Goal: Find specific page/section: Find specific page/section

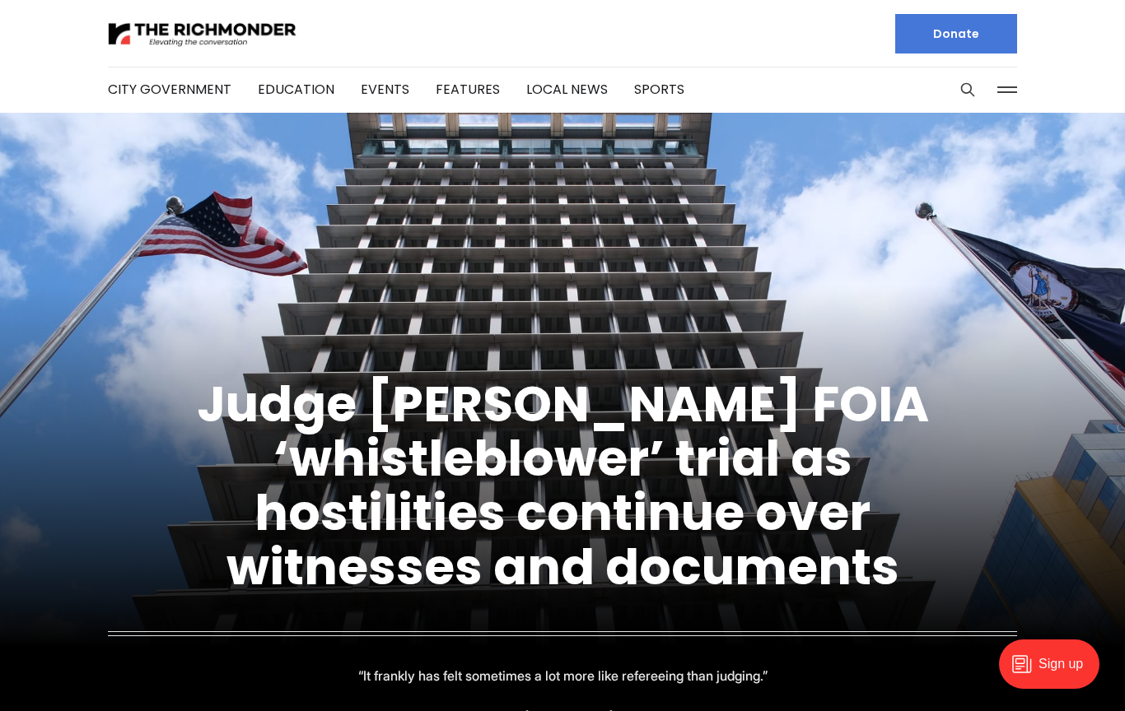
click at [1014, 84] on button at bounding box center [1007, 89] width 25 height 25
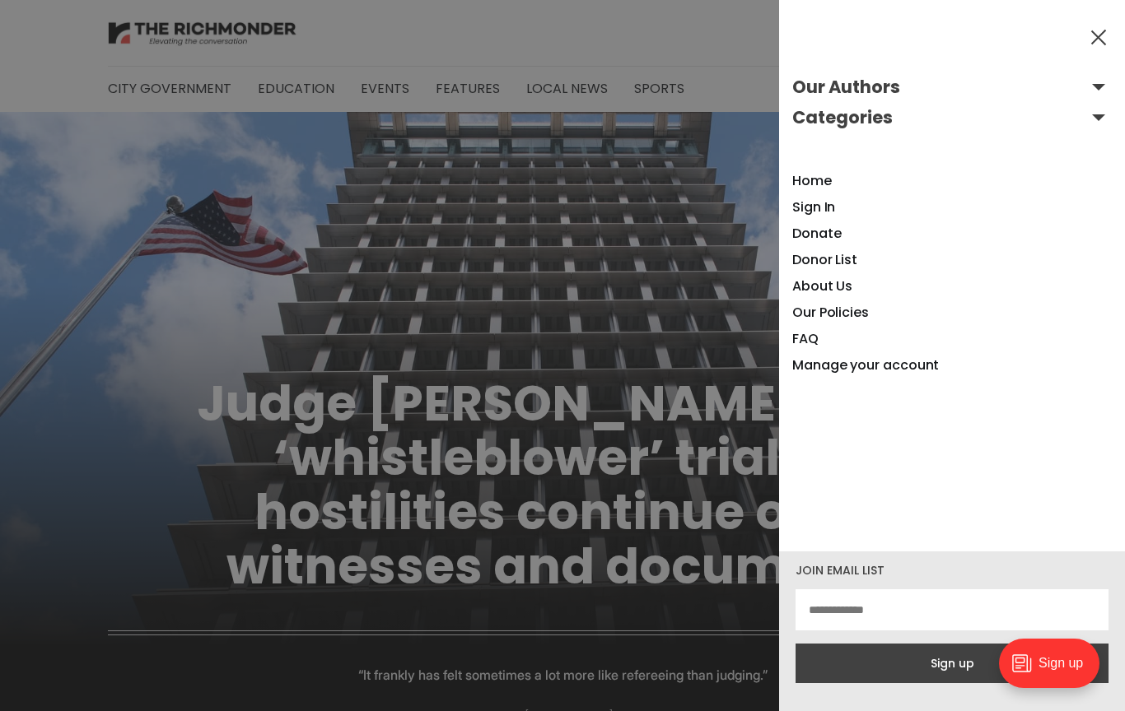
click at [1103, 80] on button "Our Authors" at bounding box center [951, 87] width 319 height 26
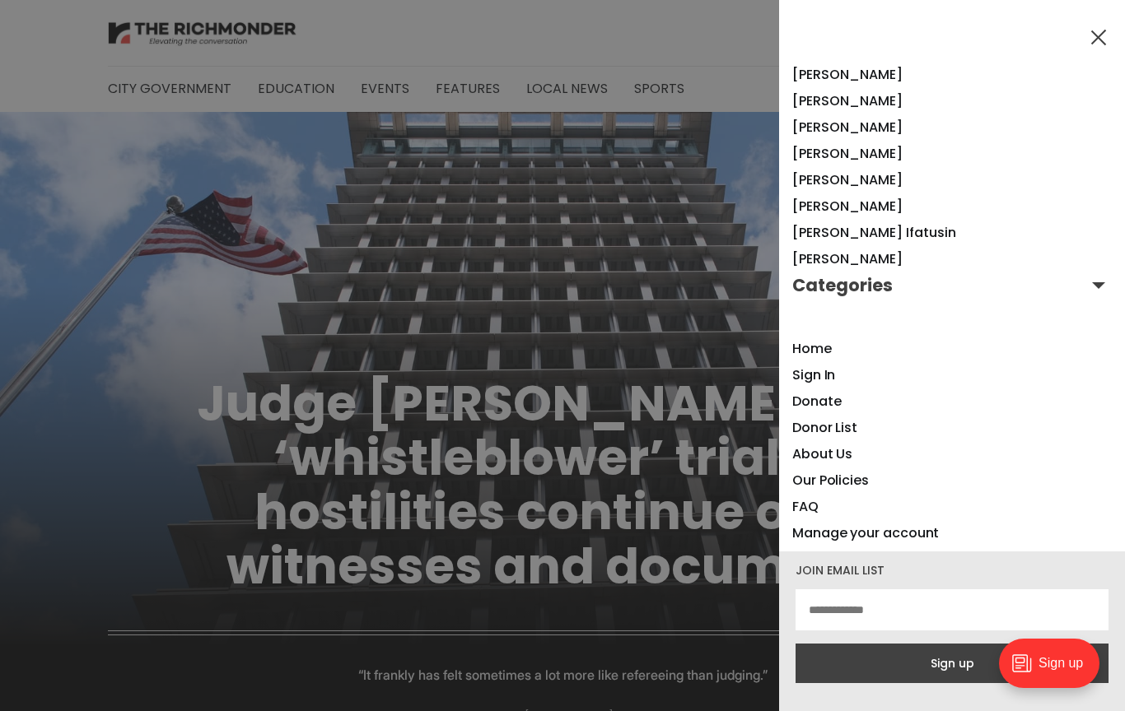
scroll to position [1360, 0]
click at [1104, 277] on button "Categories" at bounding box center [951, 286] width 319 height 26
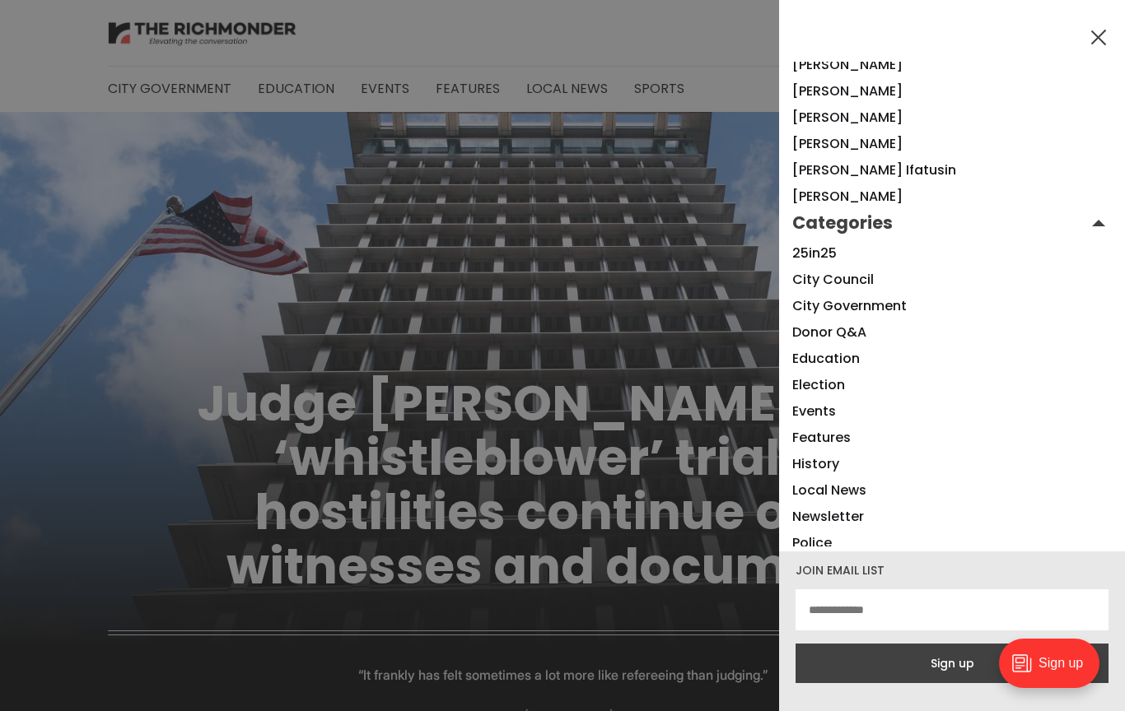
scroll to position [1429, 0]
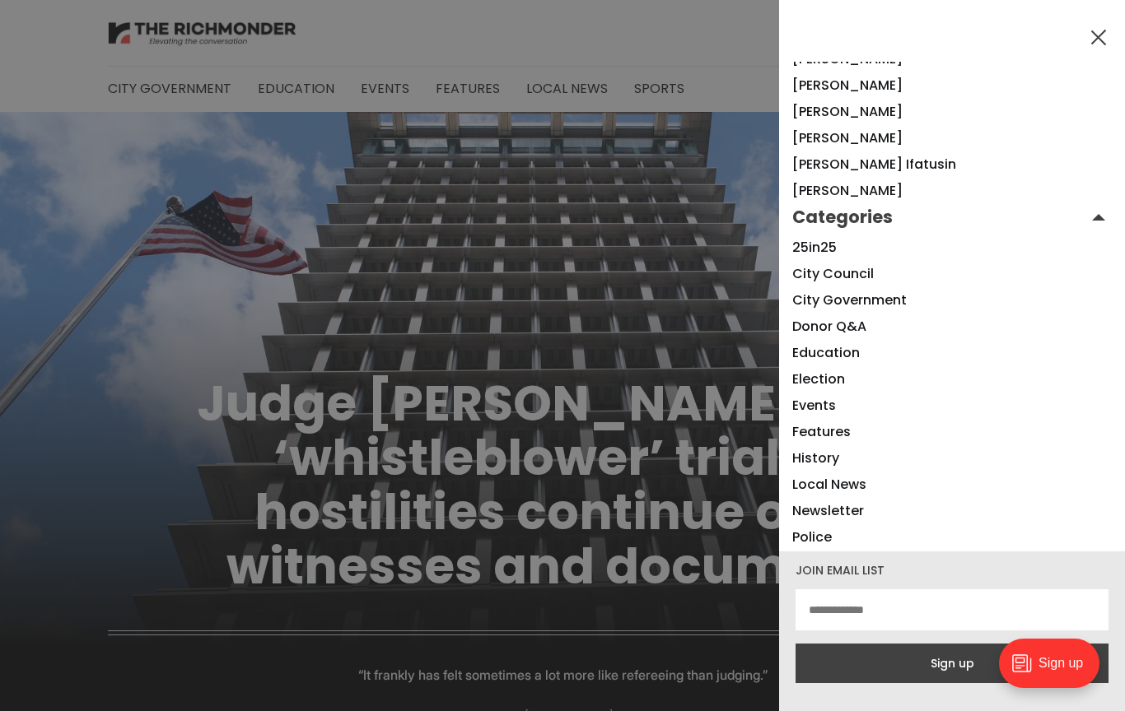
click at [842, 402] on li "Events" at bounding box center [951, 406] width 319 height 26
click at [835, 398] on link "Events" at bounding box center [814, 405] width 44 height 19
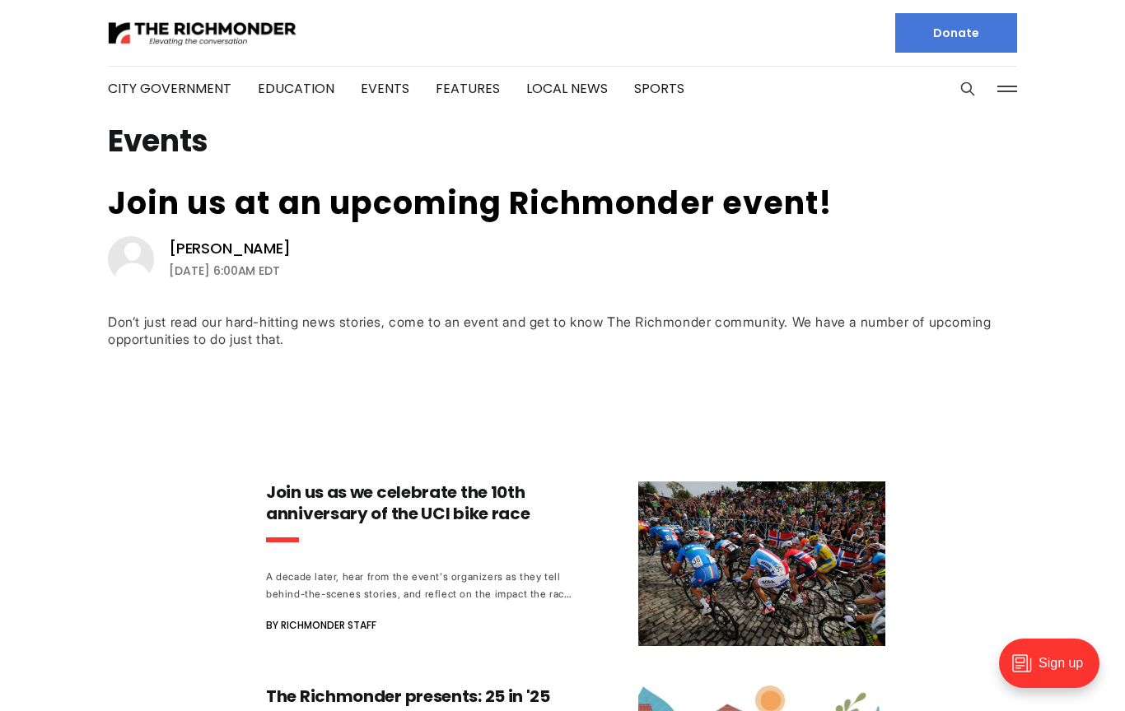
click at [1005, 86] on button at bounding box center [1007, 89] width 25 height 25
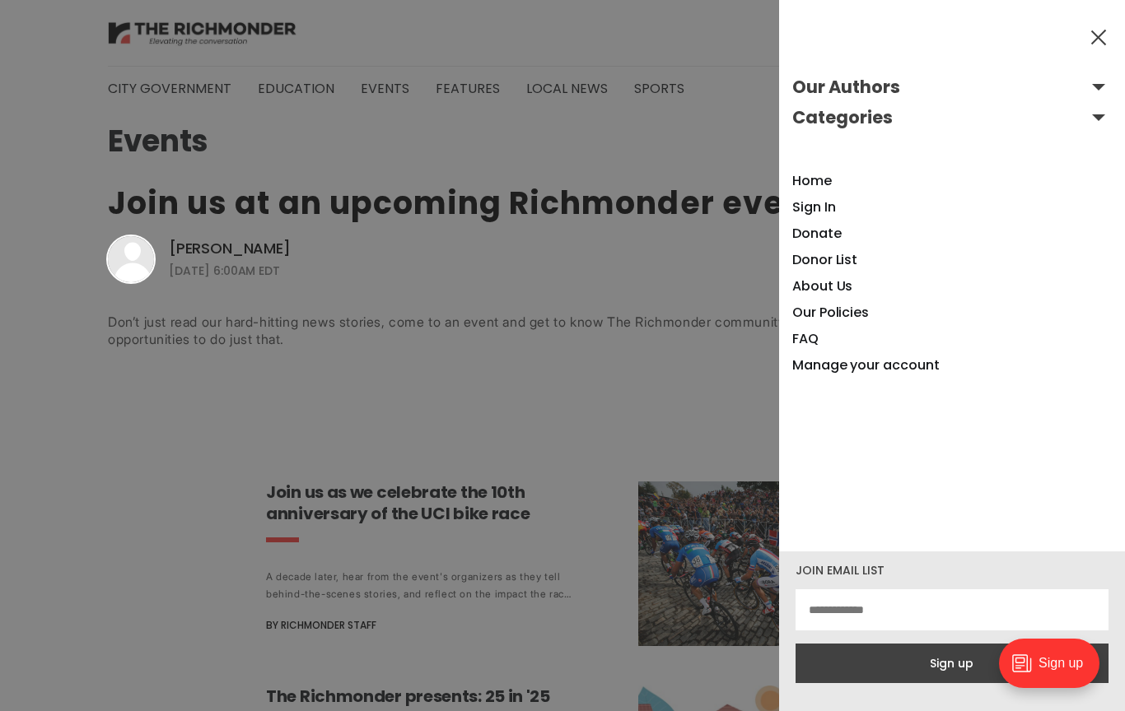
click at [1103, 90] on button "Our Authors" at bounding box center [951, 87] width 319 height 26
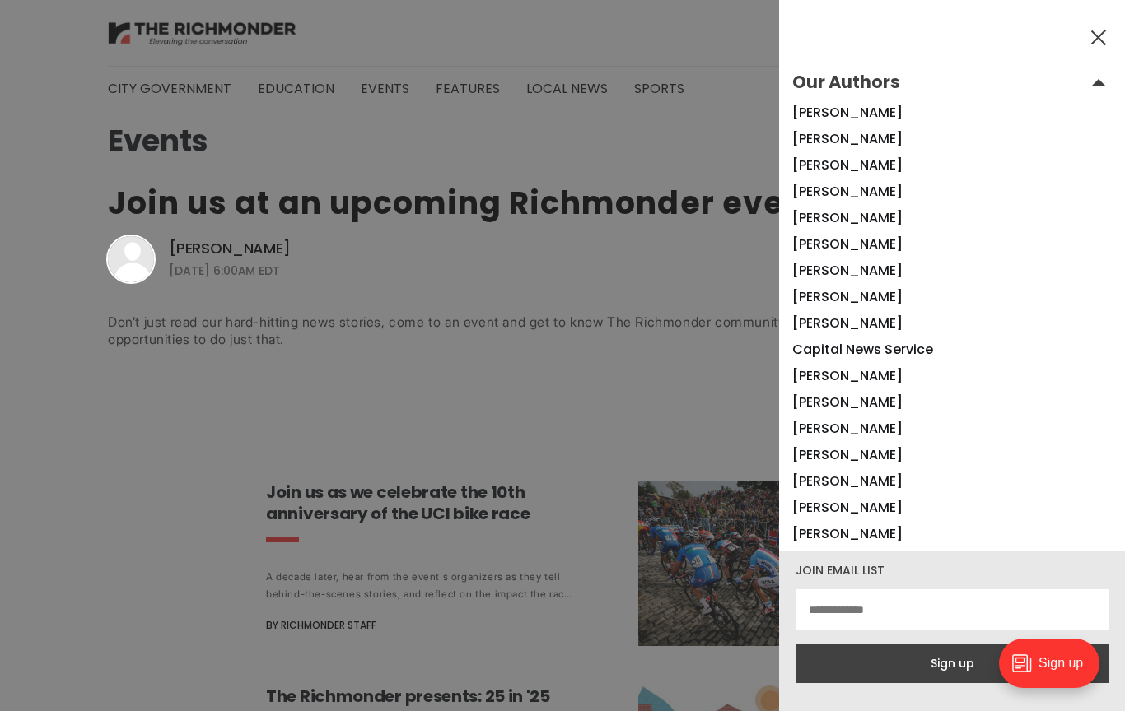
scroll to position [4, 0]
click at [885, 239] on link "[PERSON_NAME]" at bounding box center [847, 245] width 110 height 19
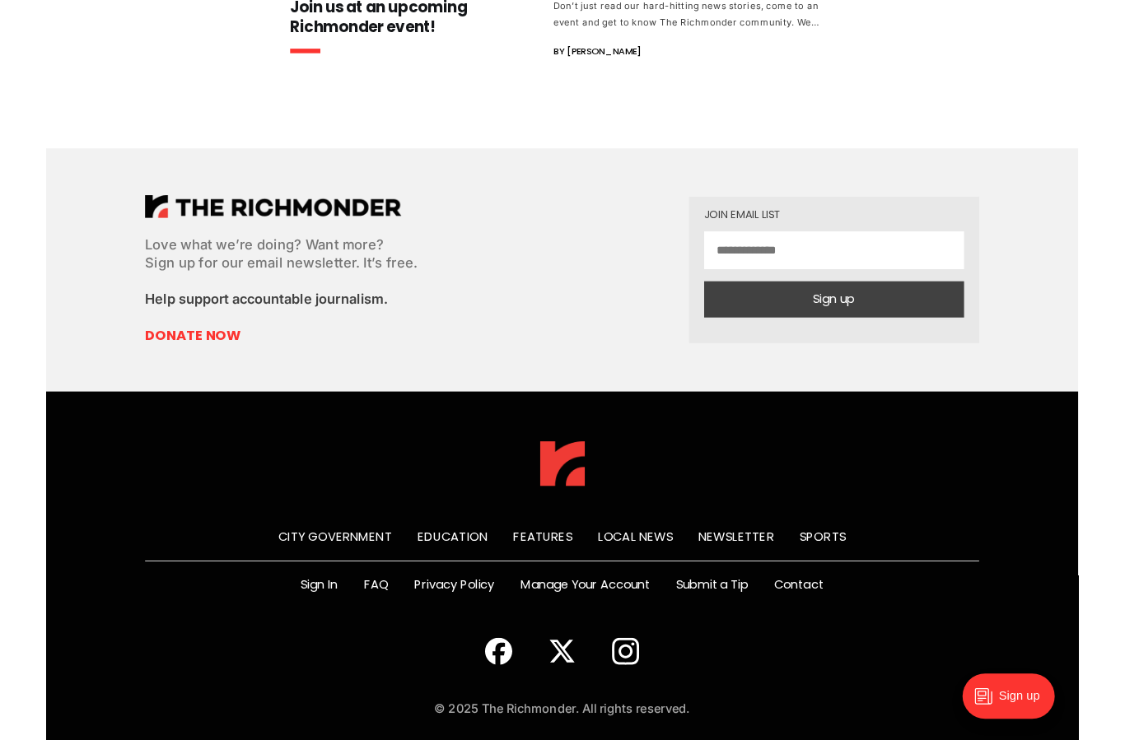
scroll to position [525, 0]
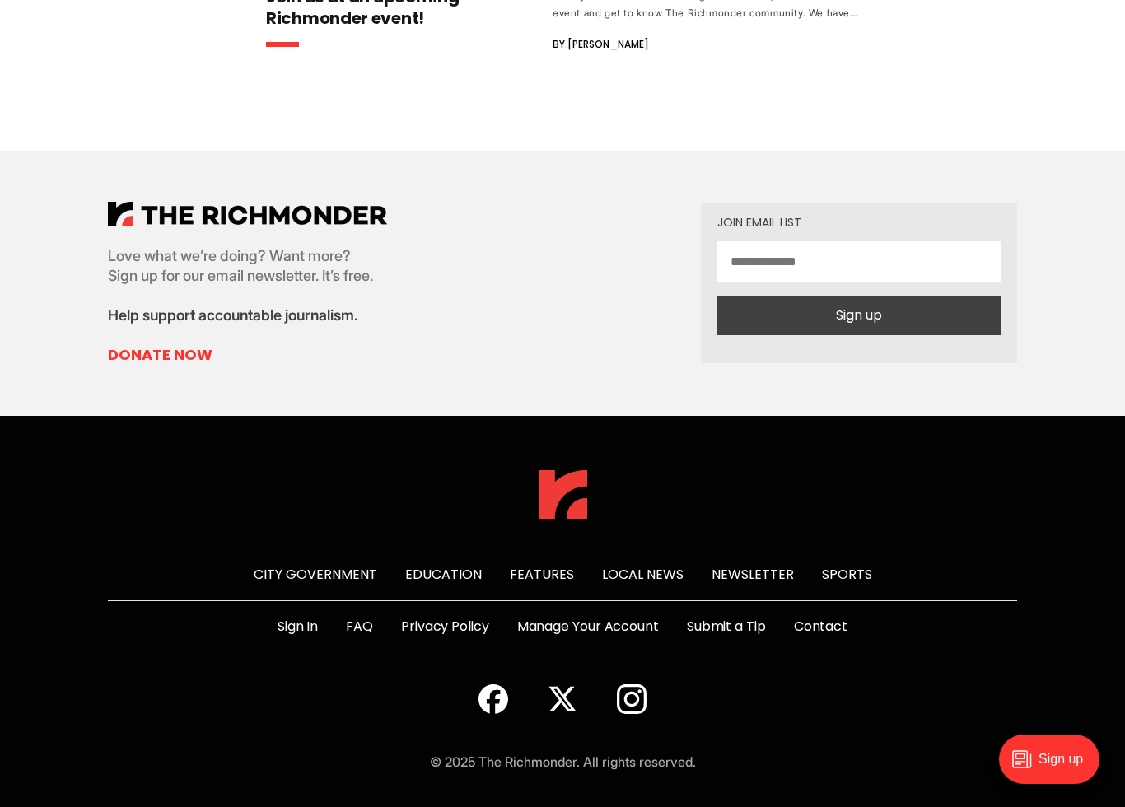
click at [744, 621] on link "Submit a Tip" at bounding box center [726, 627] width 79 height 20
